Goal: Communication & Community: Answer question/provide support

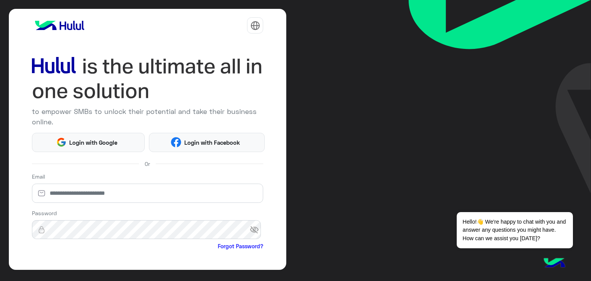
scroll to position [26, 0]
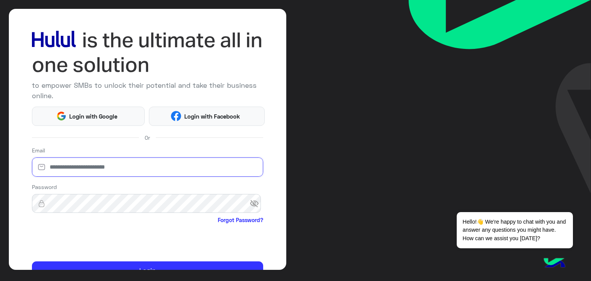
click at [122, 168] on input "email" at bounding box center [148, 166] width 232 height 19
type input "**********"
click at [255, 203] on span "visibility_off" at bounding box center [257, 204] width 14 height 14
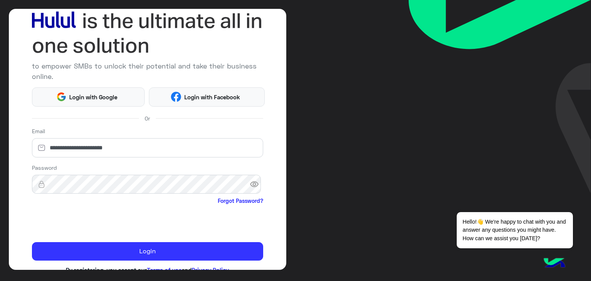
scroll to position [46, 0]
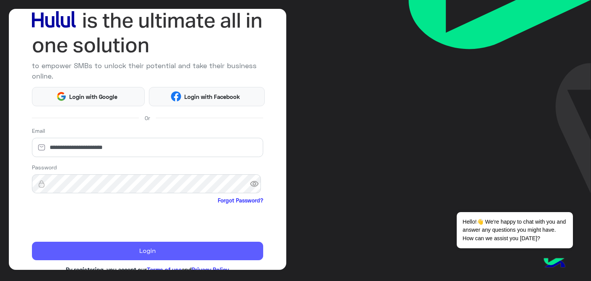
click at [162, 249] on button "Login" at bounding box center [148, 251] width 232 height 18
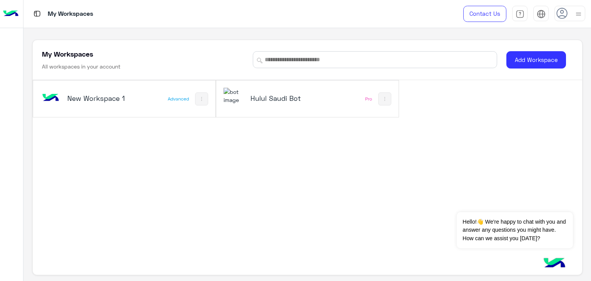
click at [290, 100] on h5 "Hulul Saudi Bot" at bounding box center [280, 97] width 60 height 9
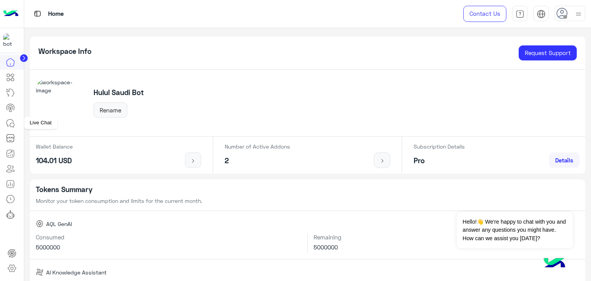
click at [10, 125] on icon at bounding box center [12, 125] width 4 height 4
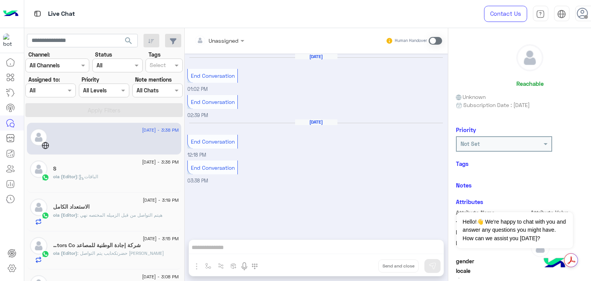
click at [112, 243] on h5 "شركة إجادة الوطنية للمصاعد Ejadah Nat Elevators Co" at bounding box center [97, 245] width 88 height 7
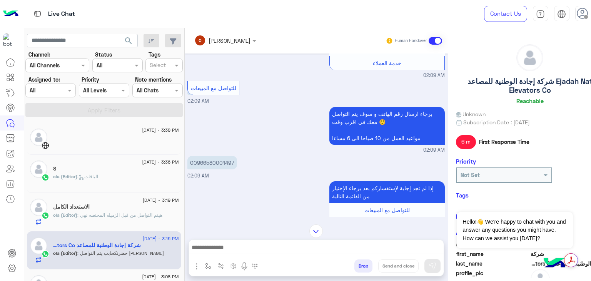
scroll to position [5, 0]
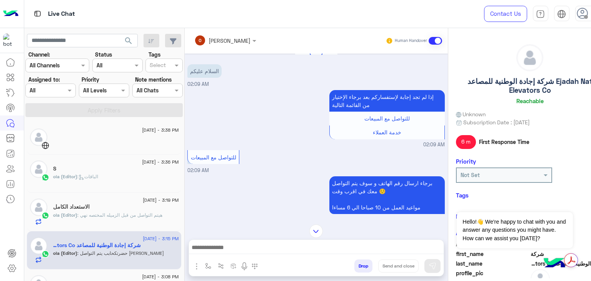
click at [482, 82] on h5 "شركة إجادة الوطنية للمصاعد Ejadah Nat Elevators Co" at bounding box center [530, 85] width 148 height 17
copy h5 "للمصاعد"
